Goal: Complete application form: Complete application form

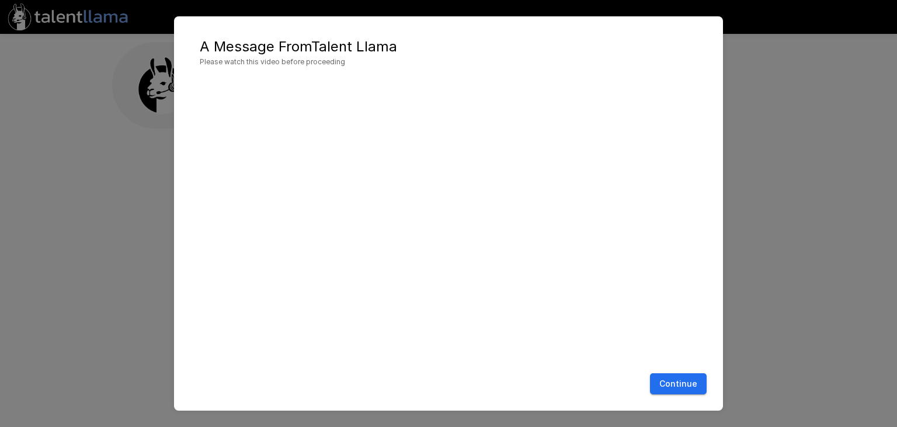
click at [685, 379] on button "Continue" at bounding box center [678, 384] width 57 height 22
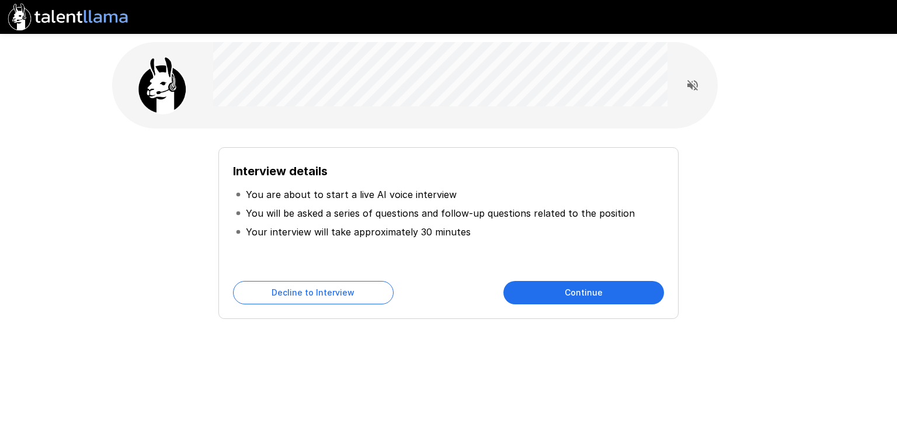
click at [531, 284] on button "Continue" at bounding box center [584, 292] width 161 height 23
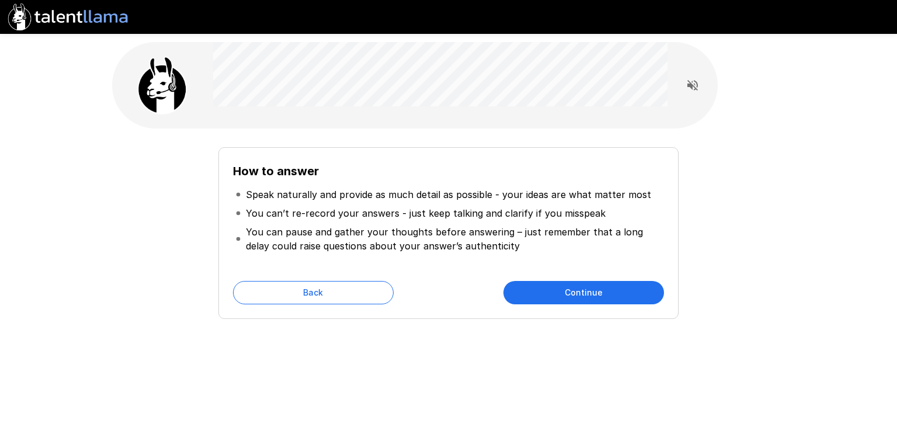
click at [533, 288] on button "Continue" at bounding box center [584, 292] width 161 height 23
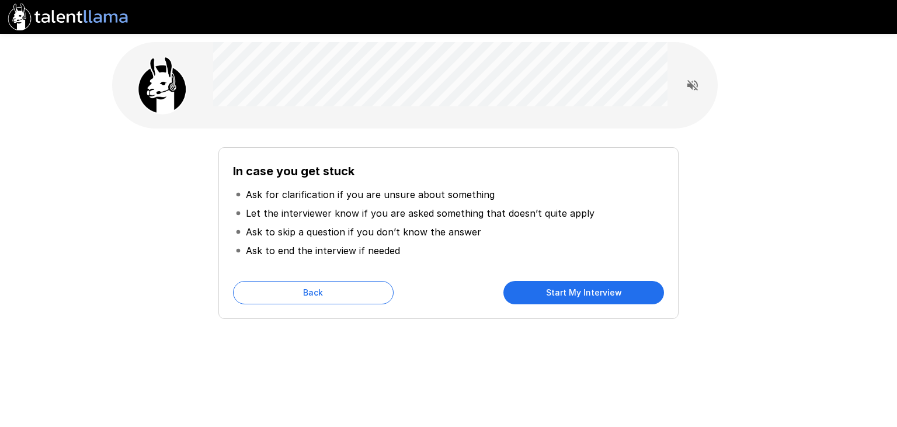
click at [515, 299] on button "Start My Interview" at bounding box center [584, 292] width 161 height 23
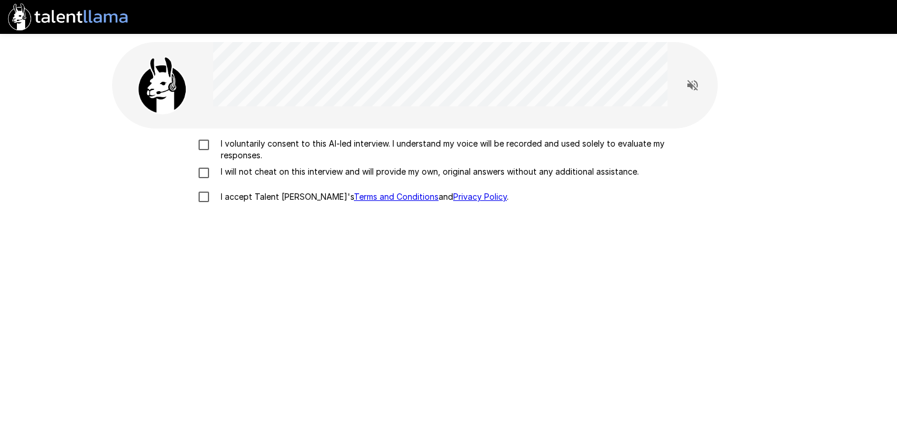
click at [253, 144] on p "I voluntarily consent to this AI-led interview. I understand my voice will be r…" at bounding box center [461, 149] width 490 height 23
click at [226, 169] on p "I will not cheat on this interview and will provide my own, original answers wi…" at bounding box center [427, 172] width 423 height 12
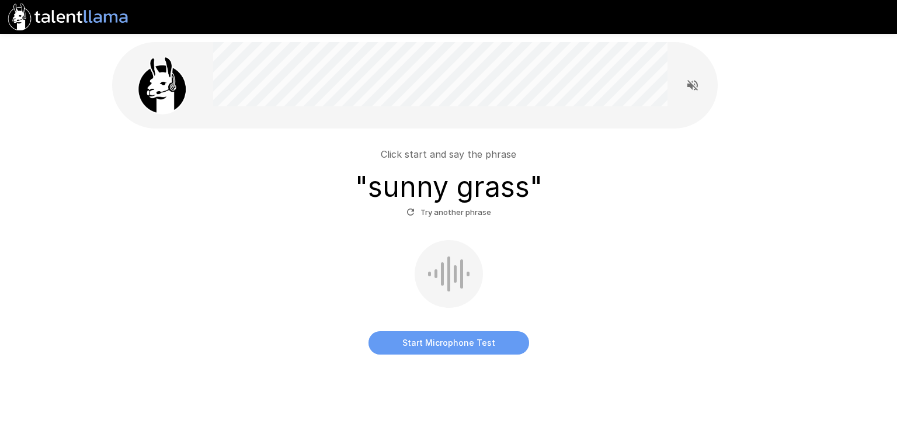
click at [437, 334] on button "Start Microphone Test" at bounding box center [449, 342] width 161 height 23
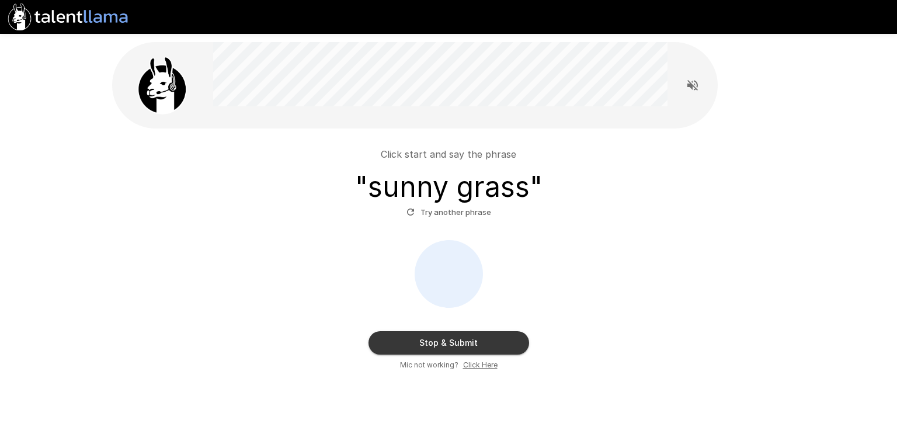
click at [439, 342] on button "Stop & Submit" at bounding box center [449, 342] width 161 height 23
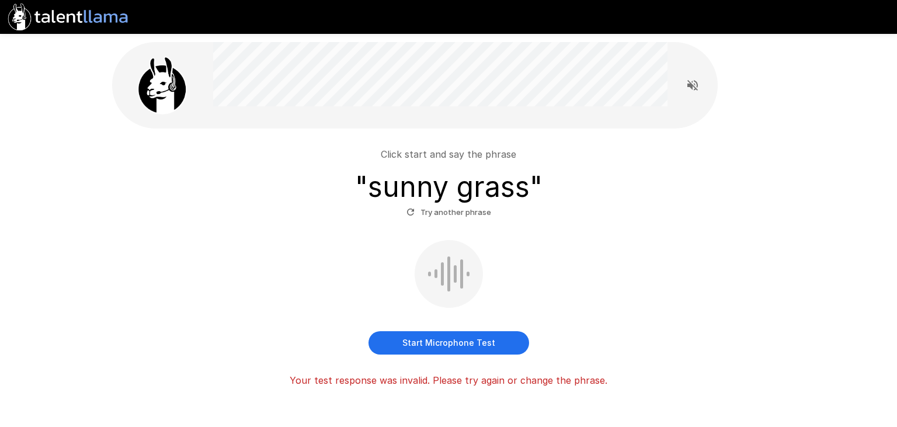
click at [425, 330] on div "Start Microphone Test" at bounding box center [449, 297] width 664 height 114
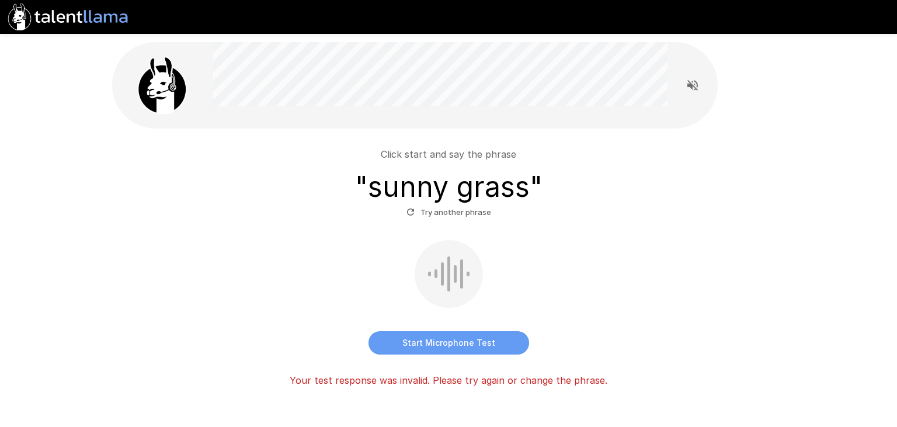
click at [413, 345] on button "Start Microphone Test" at bounding box center [449, 342] width 161 height 23
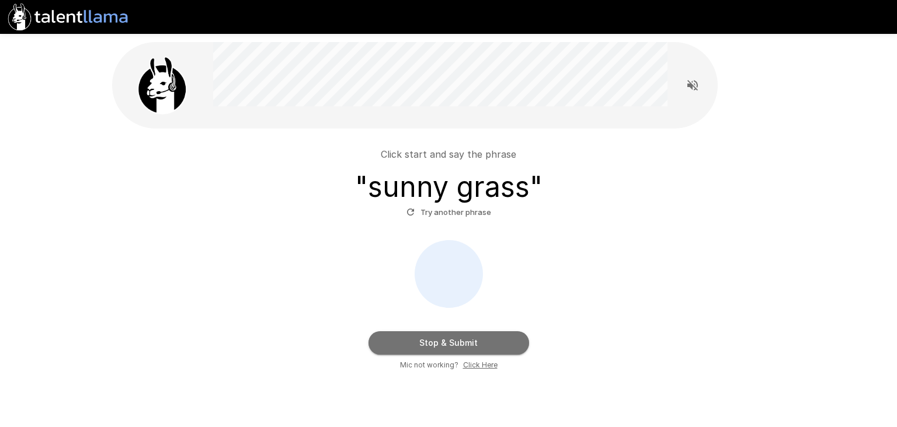
click at [454, 347] on button "Stop & Submit" at bounding box center [449, 342] width 161 height 23
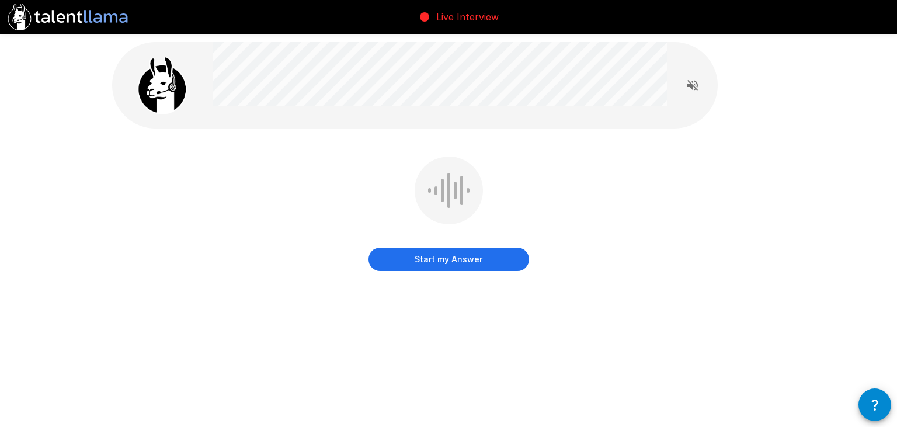
click at [416, 258] on button "Start my Answer" at bounding box center [449, 259] width 161 height 23
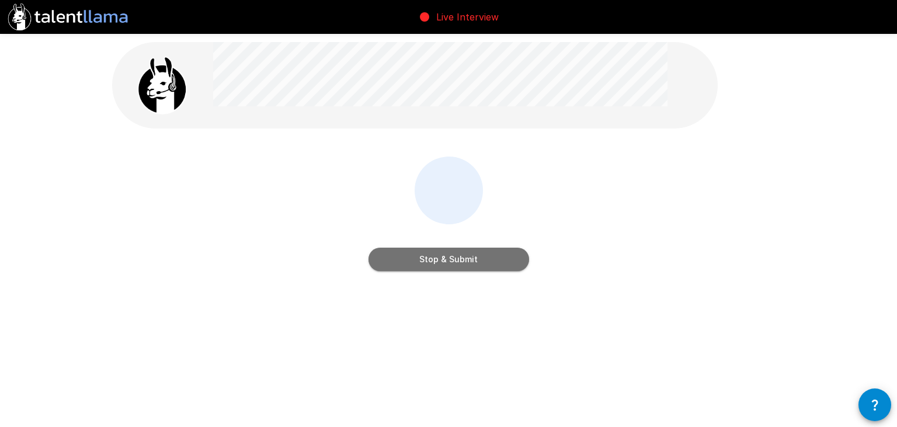
click at [499, 258] on button "Stop & Submit" at bounding box center [449, 259] width 161 height 23
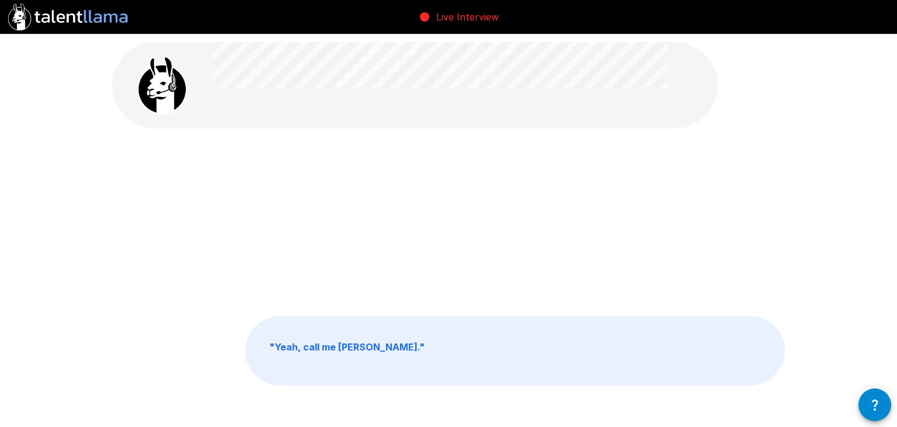
click at [499, 258] on div at bounding box center [448, 222] width 673 height 131
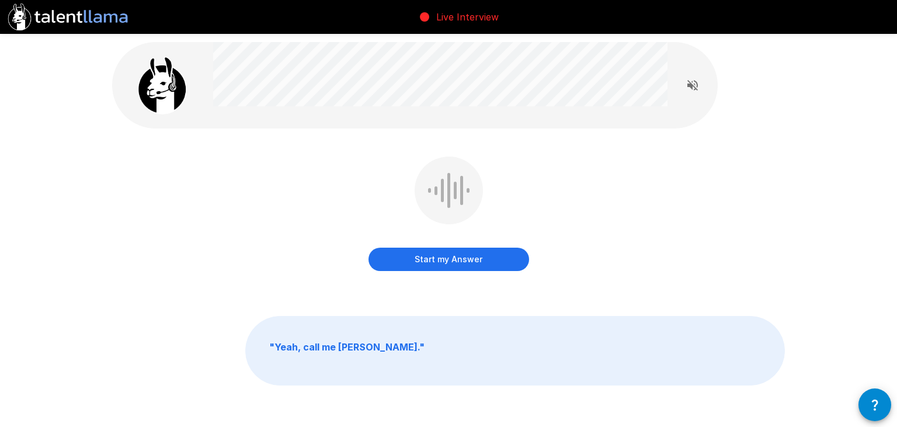
click at [350, 342] on b "" Yeah, call me [PERSON_NAME] "" at bounding box center [346, 347] width 155 height 12
click at [695, 89] on icon "Read questions aloud" at bounding box center [693, 85] width 11 height 11
click at [414, 259] on button "Start my Answer" at bounding box center [449, 259] width 161 height 23
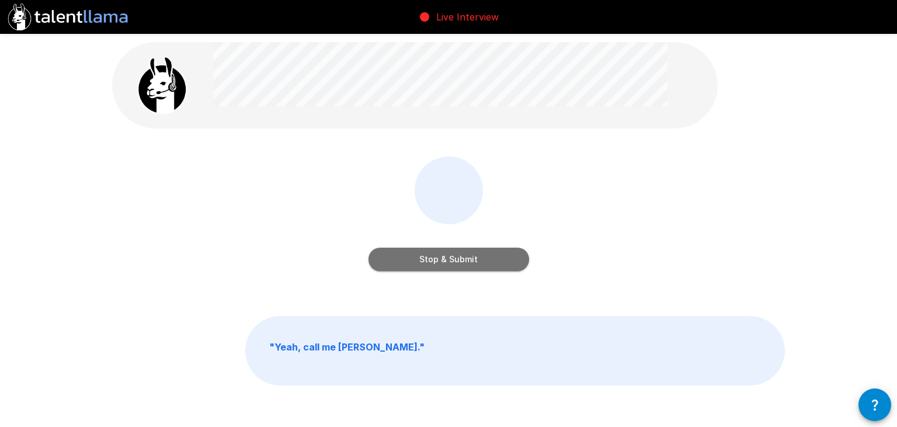
click at [491, 253] on button "Stop & Submit" at bounding box center [449, 259] width 161 height 23
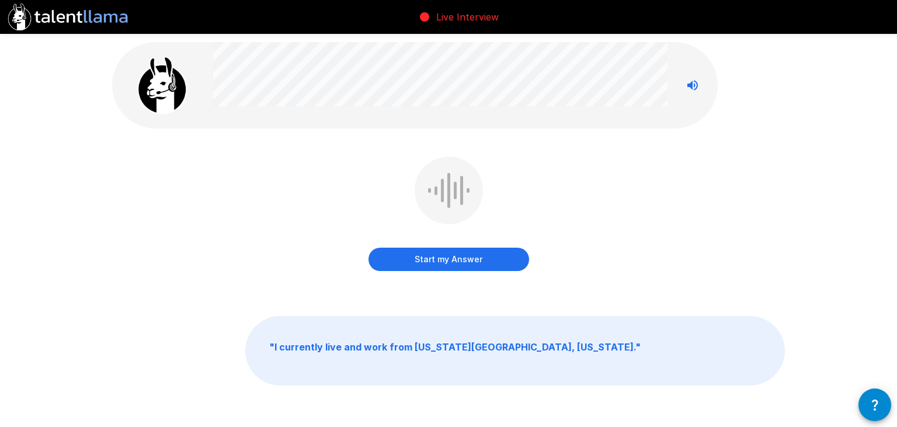
click at [451, 258] on button "Start my Answer" at bounding box center [449, 259] width 161 height 23
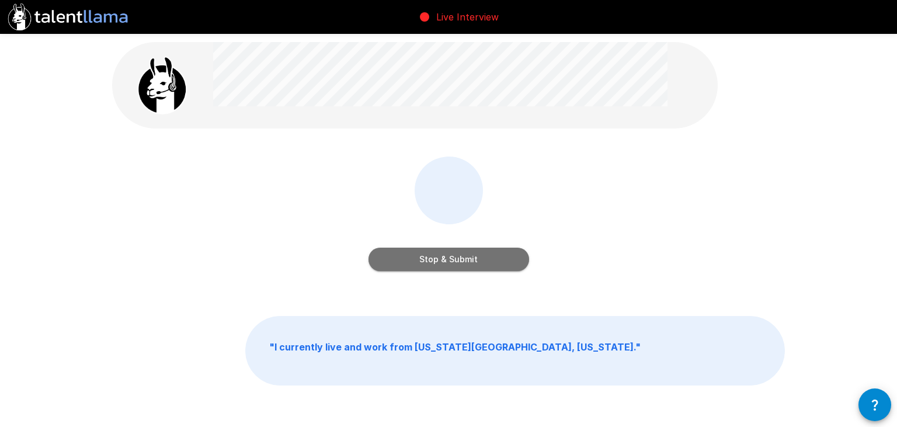
click at [469, 262] on button "Stop & Submit" at bounding box center [449, 259] width 161 height 23
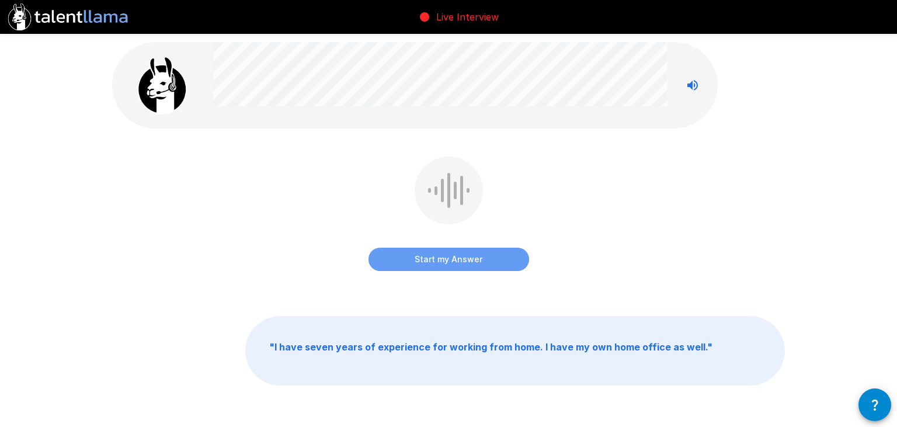
click at [400, 254] on button "Start my Answer" at bounding box center [449, 259] width 161 height 23
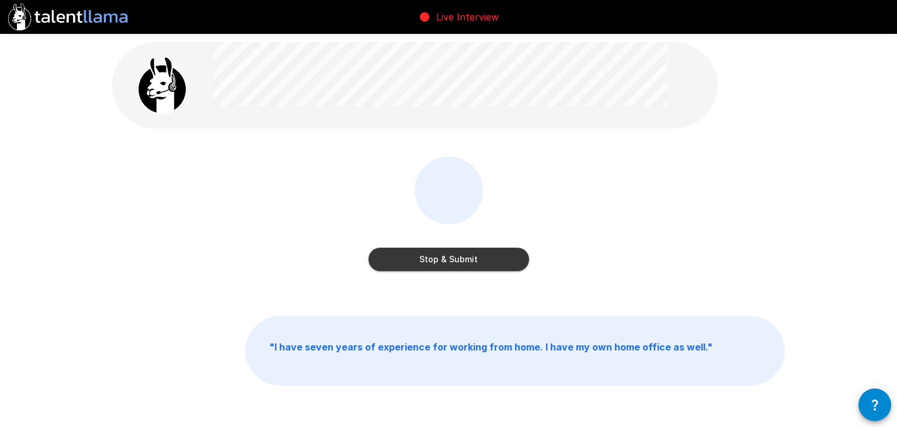
click at [433, 262] on button "Stop & Submit" at bounding box center [449, 259] width 161 height 23
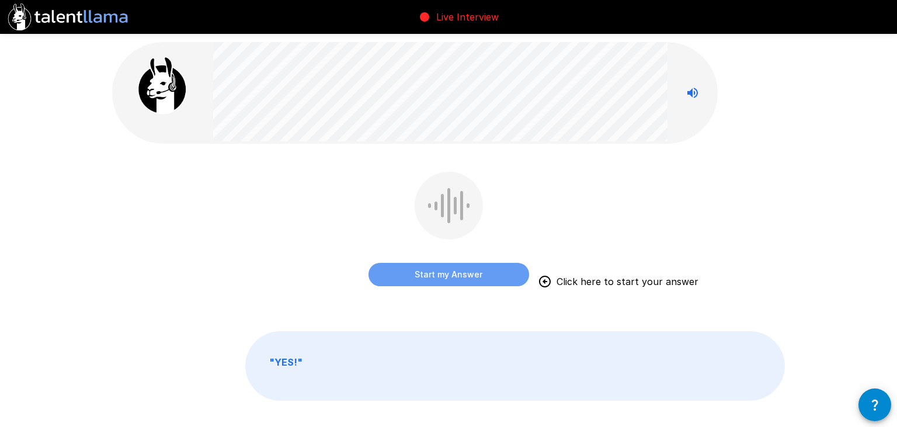
click at [479, 273] on button "Start my Answer" at bounding box center [449, 274] width 161 height 23
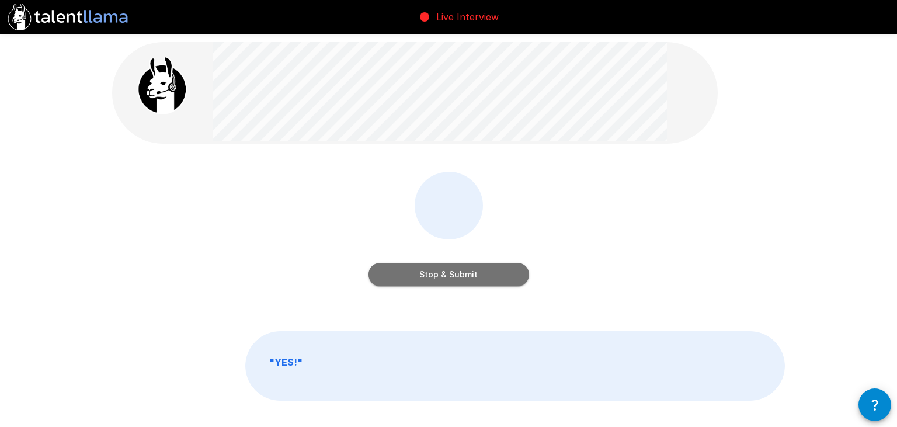
click at [457, 280] on button "Stop & Submit" at bounding box center [449, 274] width 161 height 23
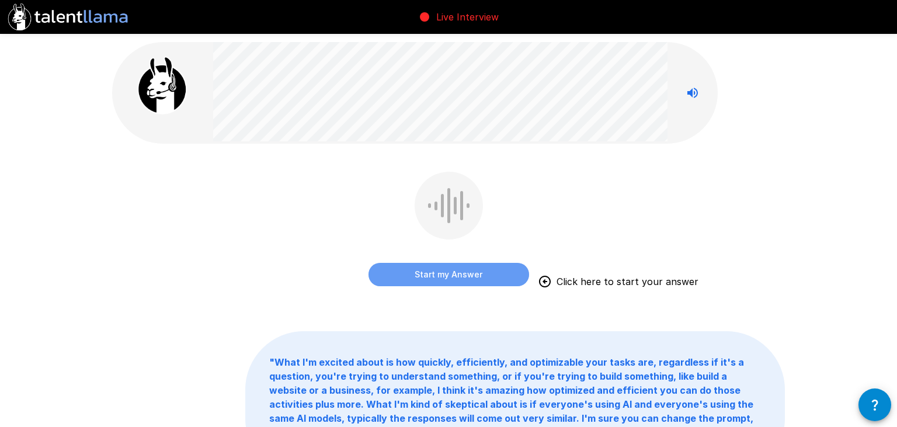
click at [438, 273] on button "Start my Answer" at bounding box center [449, 274] width 161 height 23
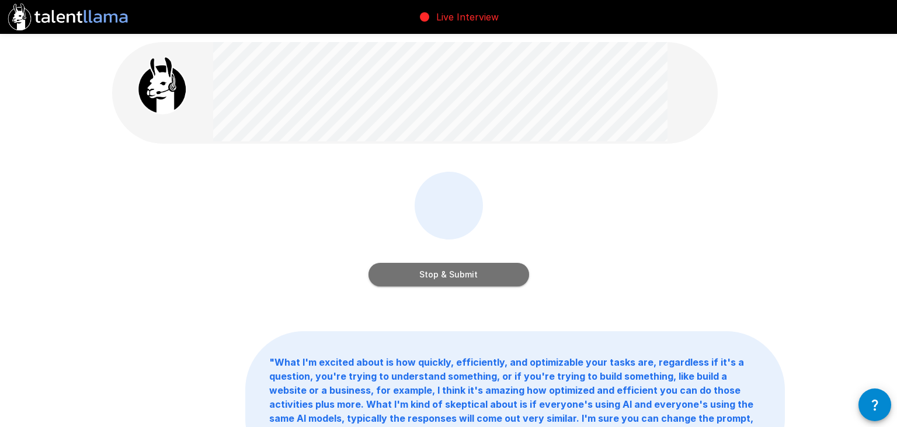
click at [472, 276] on button "Stop & Submit" at bounding box center [449, 274] width 161 height 23
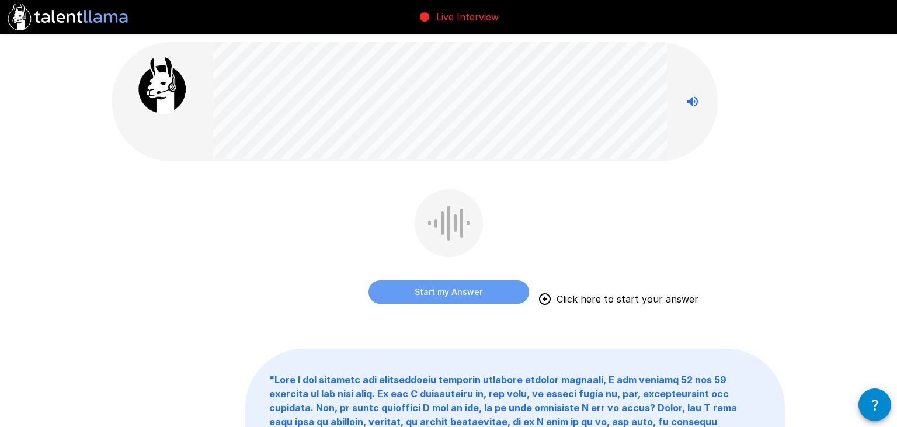
click at [468, 292] on button "Start my Answer" at bounding box center [449, 291] width 161 height 23
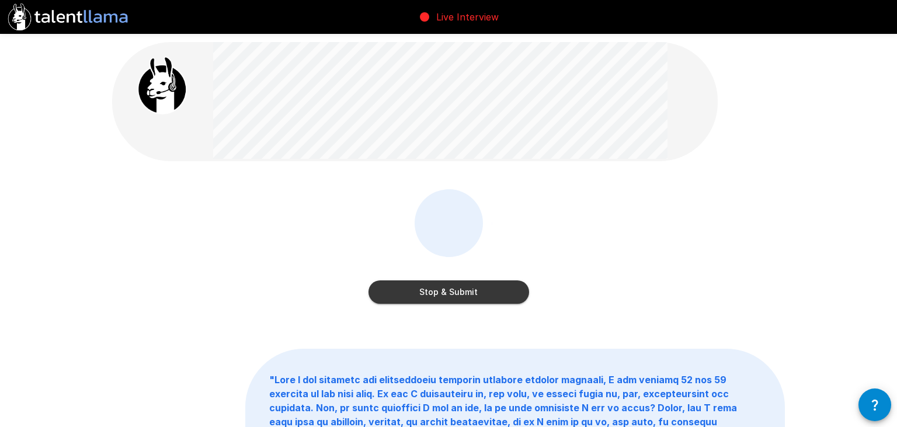
click at [480, 293] on button "Stop & Submit" at bounding box center [449, 291] width 161 height 23
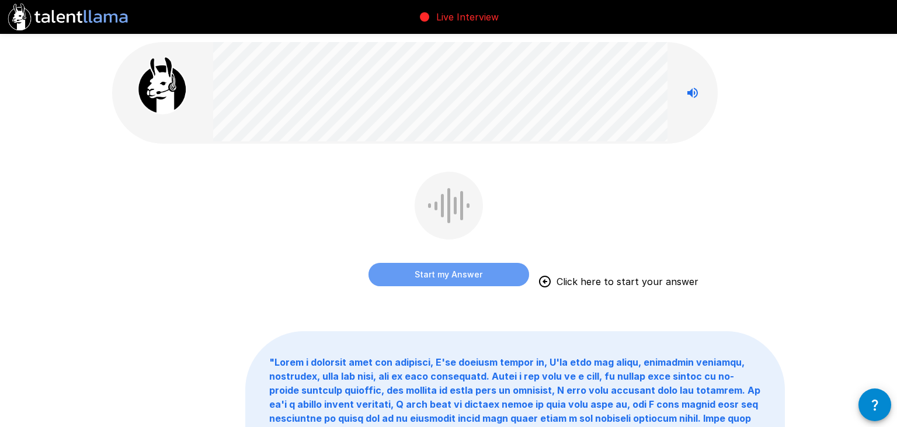
click at [474, 271] on button "Start my Answer" at bounding box center [449, 274] width 161 height 23
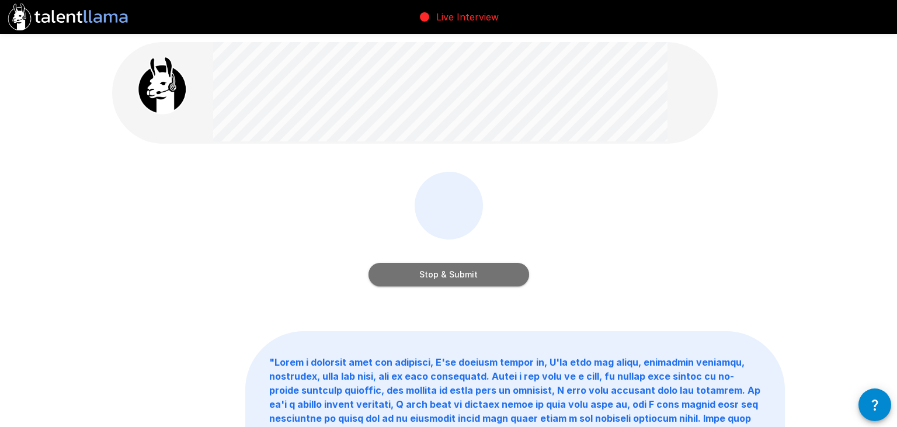
click at [461, 273] on button "Stop & Submit" at bounding box center [449, 274] width 161 height 23
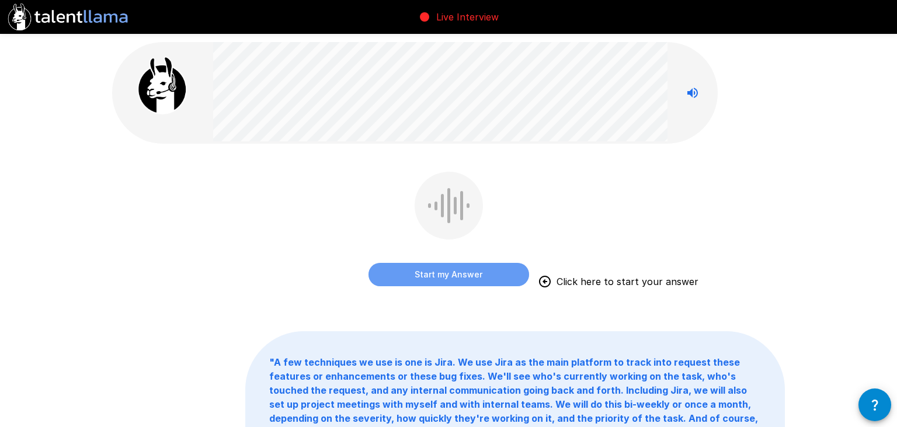
click at [397, 270] on button "Start my Answer" at bounding box center [449, 274] width 161 height 23
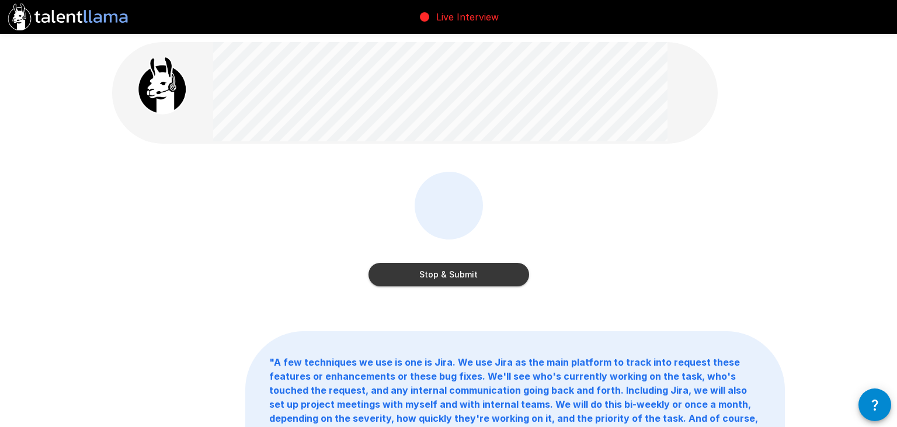
click at [432, 282] on button "Stop & Submit" at bounding box center [449, 274] width 161 height 23
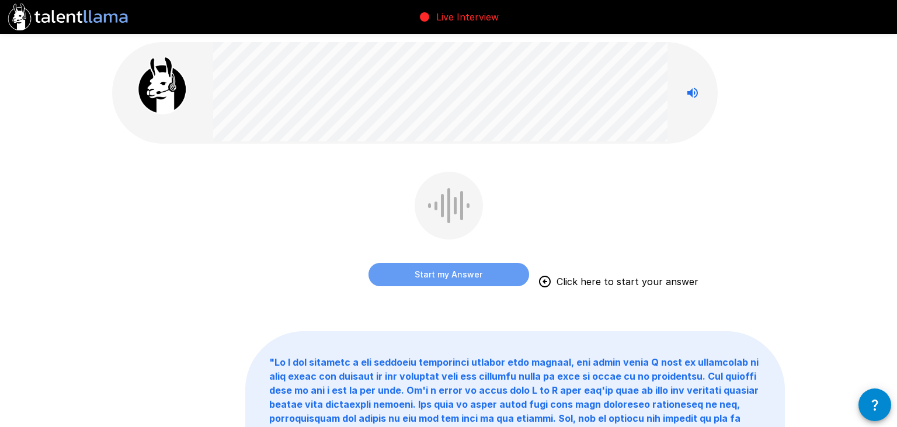
click at [397, 276] on button "Start my Answer" at bounding box center [449, 274] width 161 height 23
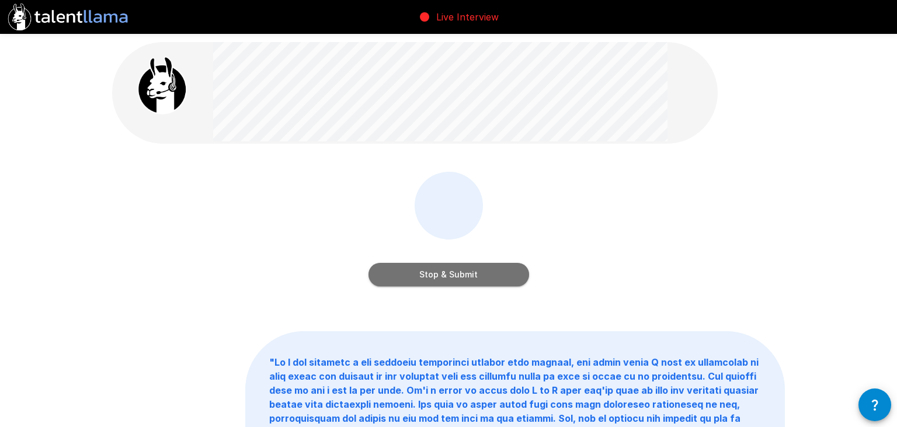
click at [393, 277] on button "Stop & Submit" at bounding box center [449, 274] width 161 height 23
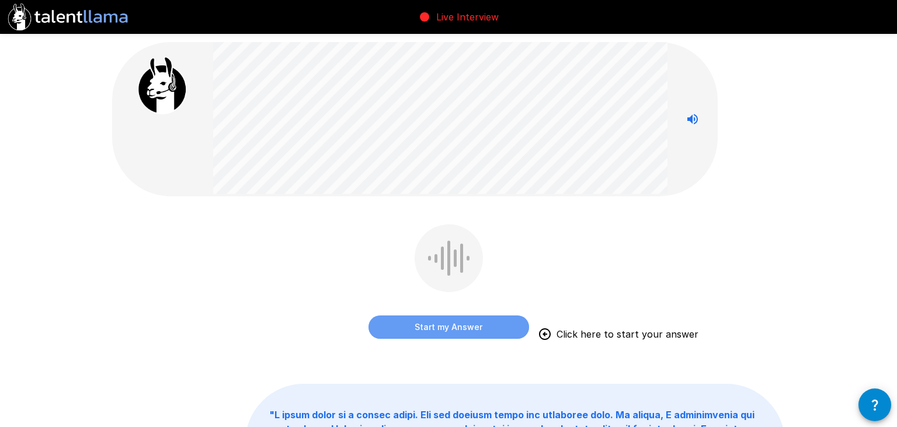
click at [400, 321] on button "Start my Answer" at bounding box center [449, 326] width 161 height 23
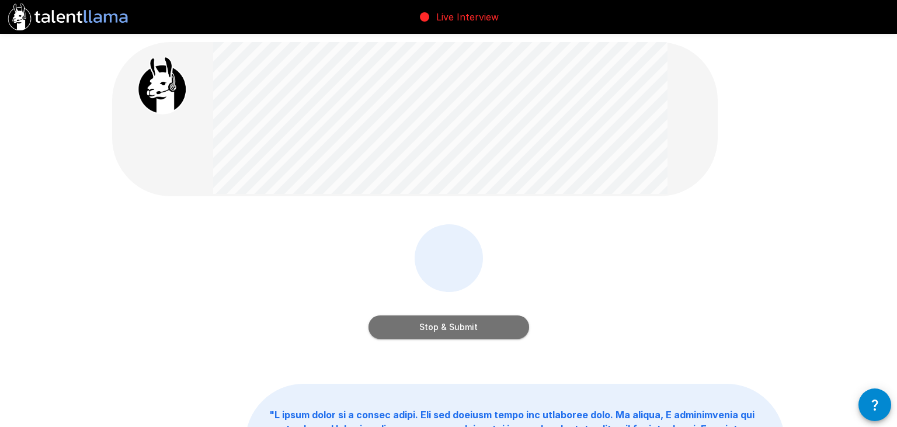
click at [460, 335] on button "Stop & Submit" at bounding box center [449, 326] width 161 height 23
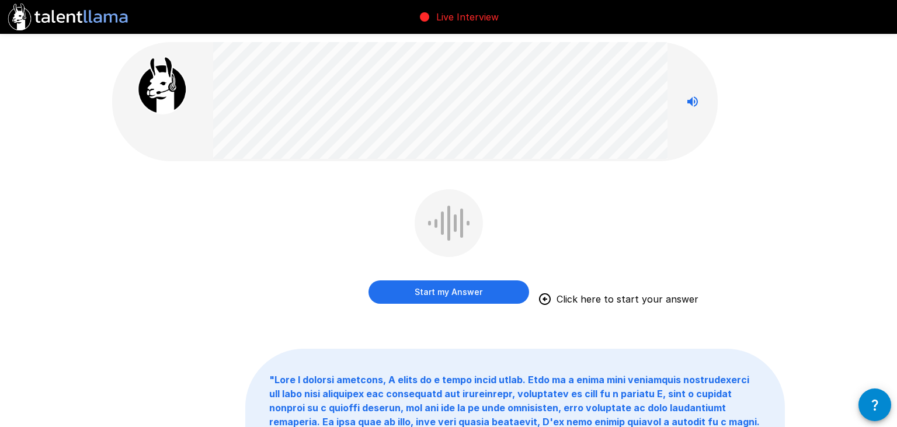
click at [468, 294] on button "Start my Answer" at bounding box center [449, 291] width 161 height 23
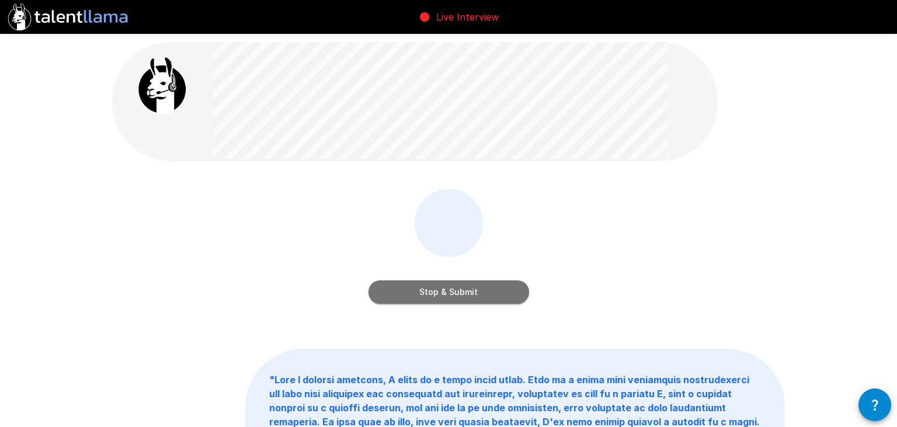
click at [459, 299] on button "Stop & Submit" at bounding box center [449, 291] width 161 height 23
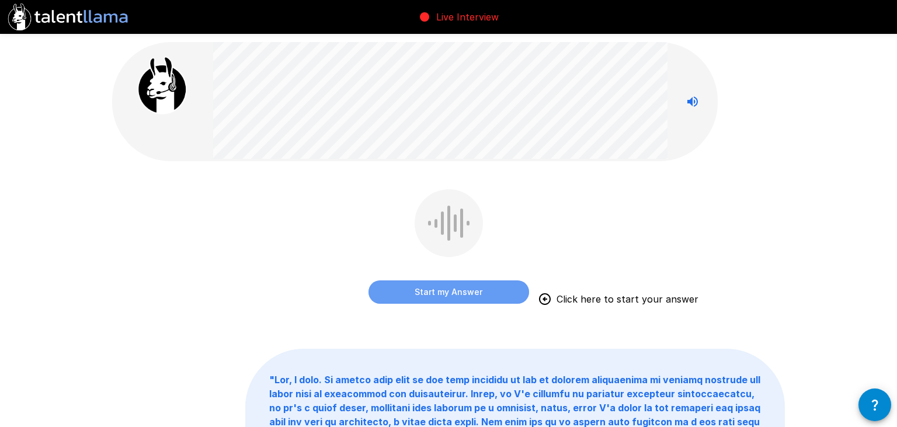
click at [481, 283] on button "Start my Answer" at bounding box center [449, 291] width 161 height 23
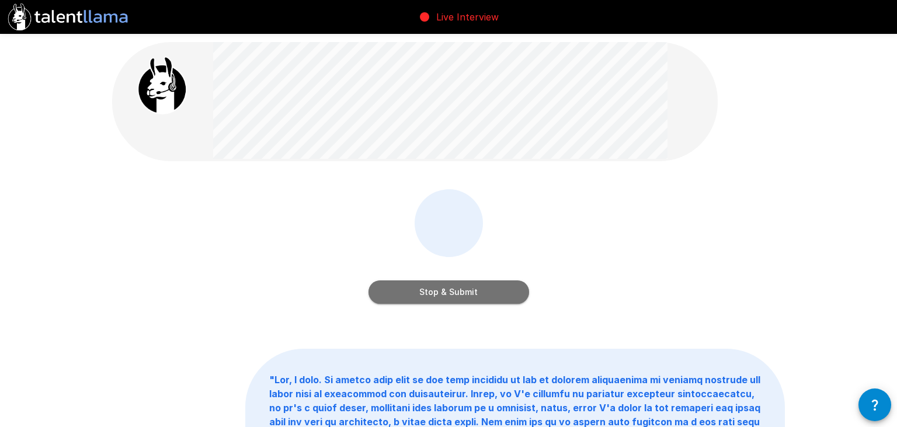
click at [417, 286] on button "Stop & Submit" at bounding box center [449, 291] width 161 height 23
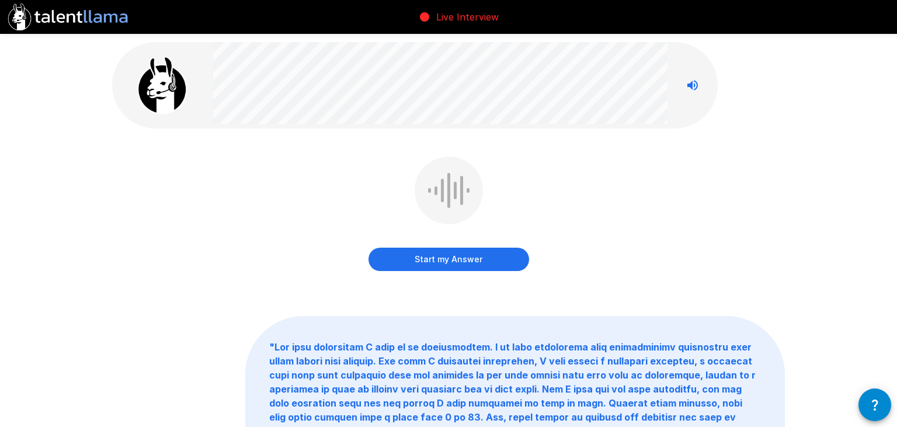
click at [443, 251] on button "Start my Answer" at bounding box center [449, 259] width 161 height 23
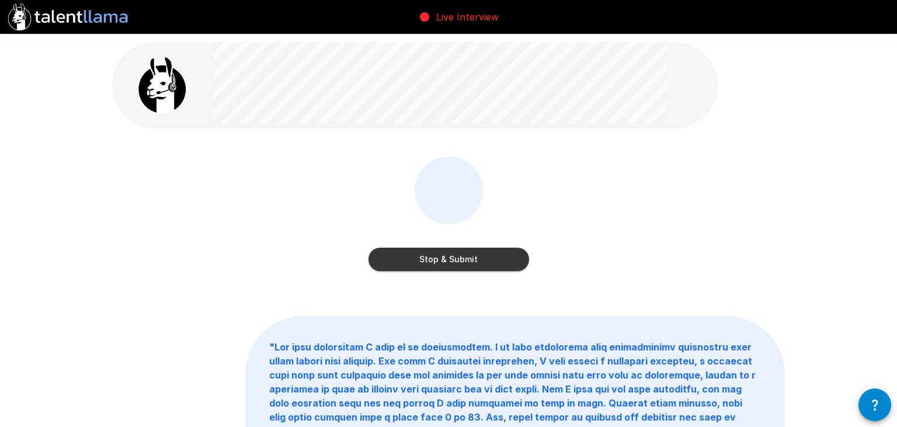
click at [447, 263] on button "Stop & Submit" at bounding box center [449, 259] width 161 height 23
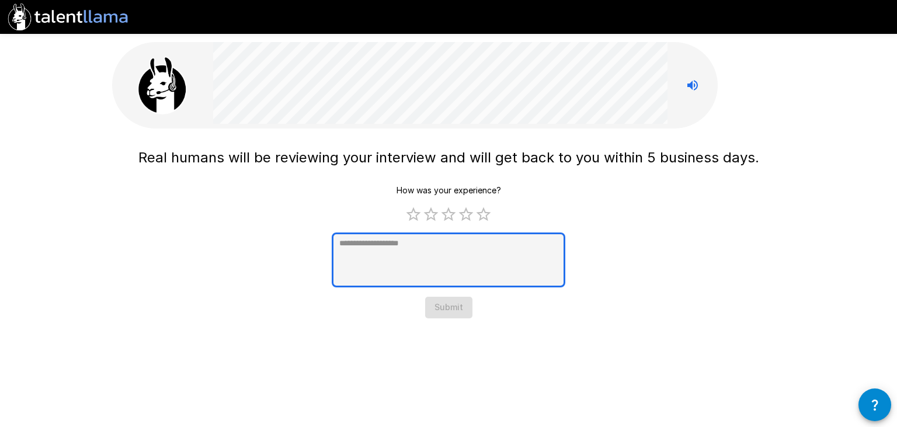
click at [439, 249] on textarea at bounding box center [449, 259] width 234 height 55
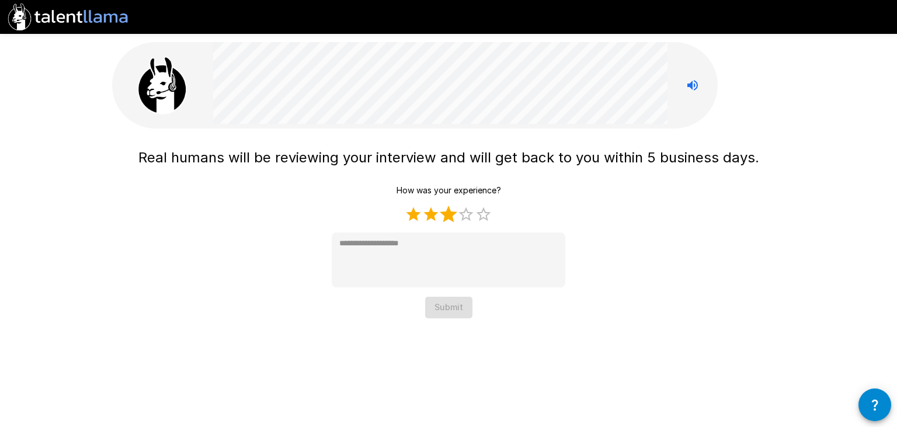
click at [454, 214] on label "3 Stars" at bounding box center [449, 215] width 18 height 18
type textarea "*"
click at [443, 308] on button "Submit" at bounding box center [448, 308] width 47 height 22
